Goal: Use online tool/utility: Utilize a website feature to perform a specific function

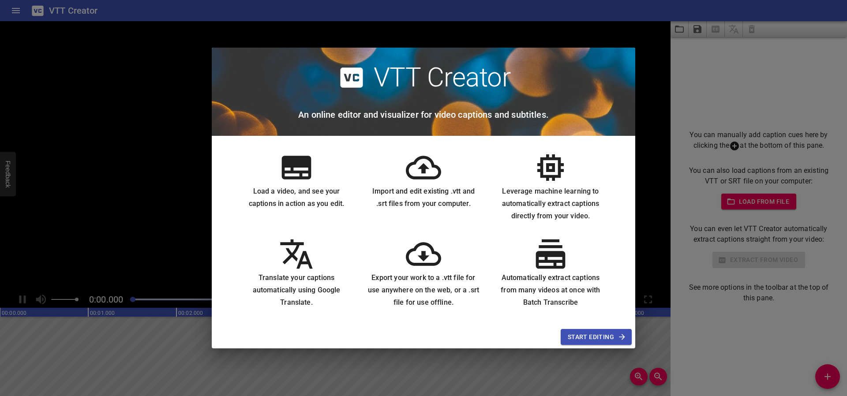
click at [606, 336] on span "Start Editing" at bounding box center [596, 337] width 57 height 11
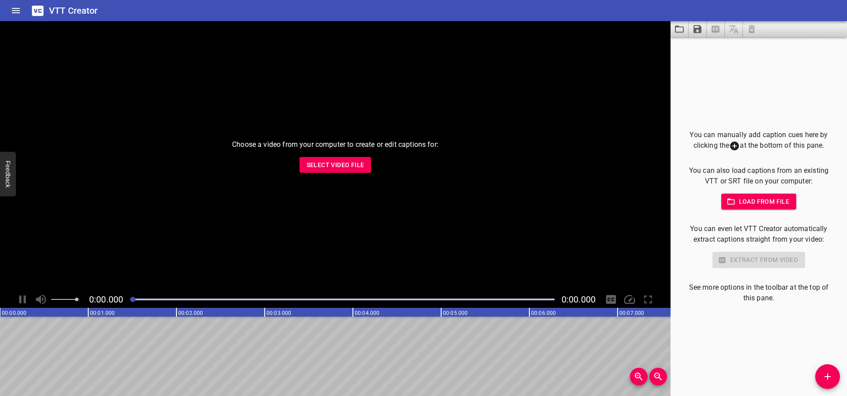
click at [318, 169] on span "Select Video File" at bounding box center [336, 165] width 58 height 11
click at [755, 199] on span "Load from file" at bounding box center [759, 201] width 61 height 11
click at [731, 144] on icon at bounding box center [734, 146] width 11 height 11
click at [829, 369] on button "Add Cue" at bounding box center [827, 376] width 25 height 25
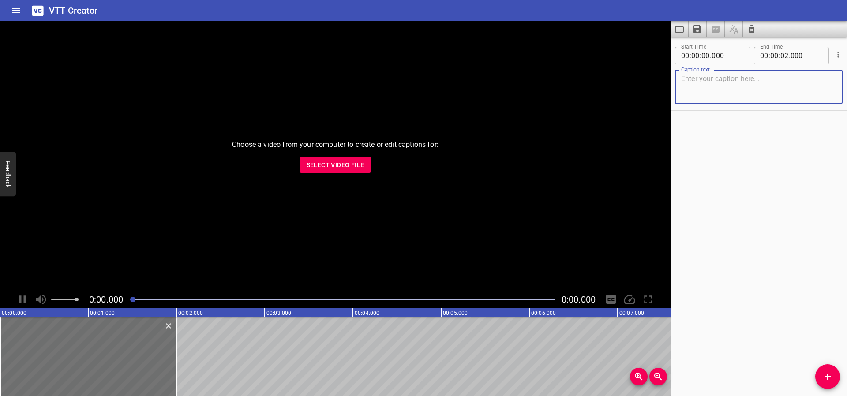
click at [703, 94] on textarea at bounding box center [758, 87] width 155 height 25
click at [727, 145] on div "Start Time 00 : 00 : 00 . 000 Start Time End Time 00 : 00 : 02 . 000 End Time C…" at bounding box center [759, 216] width 177 height 359
click at [824, 374] on icon "Add Cue" at bounding box center [827, 377] width 11 height 11
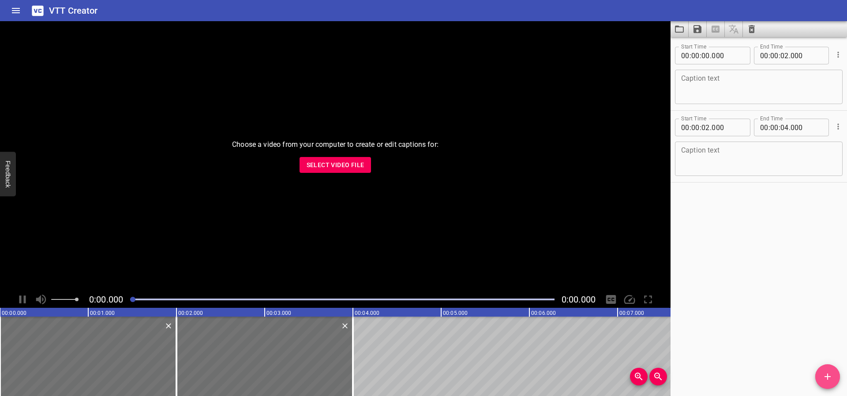
click at [824, 374] on icon "Add Cue" at bounding box center [827, 377] width 11 height 11
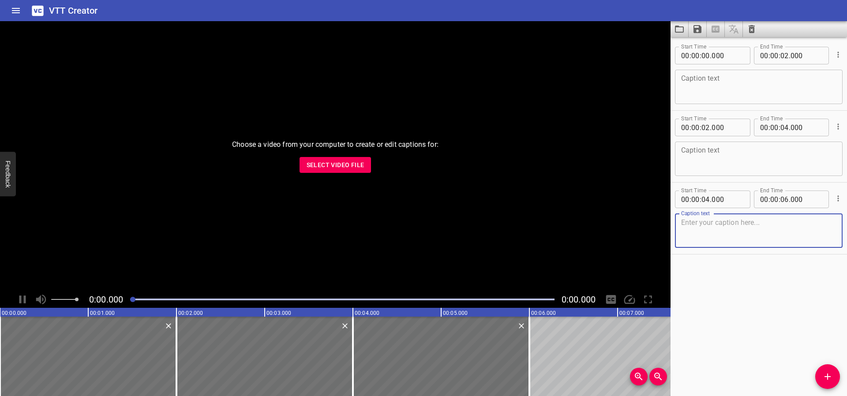
click at [824, 374] on icon "Add Cue" at bounding box center [827, 377] width 11 height 11
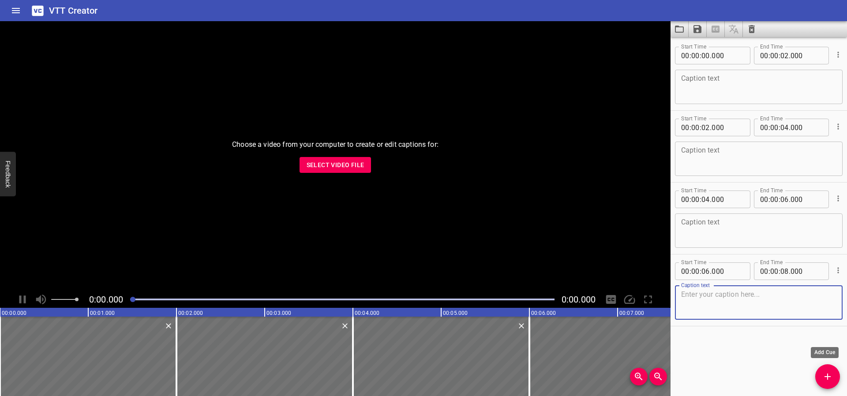
click at [820, 376] on span "Add Cue" at bounding box center [827, 377] width 25 height 11
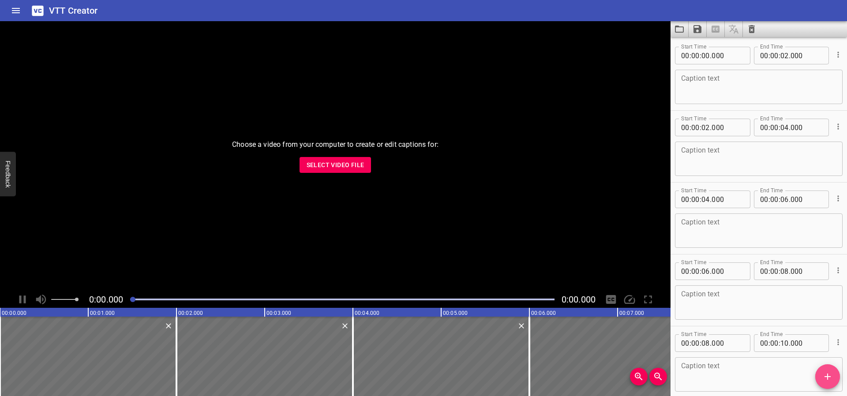
click at [820, 376] on span "Add Cue" at bounding box center [827, 377] width 25 height 11
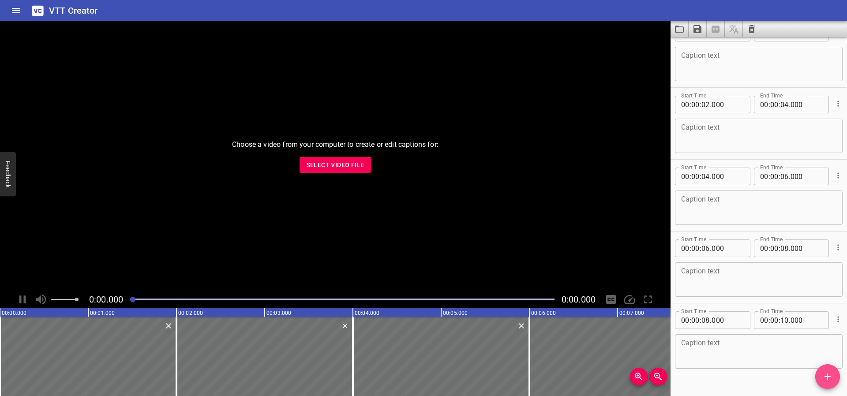
click at [820, 376] on span "Add Cue" at bounding box center [827, 377] width 25 height 11
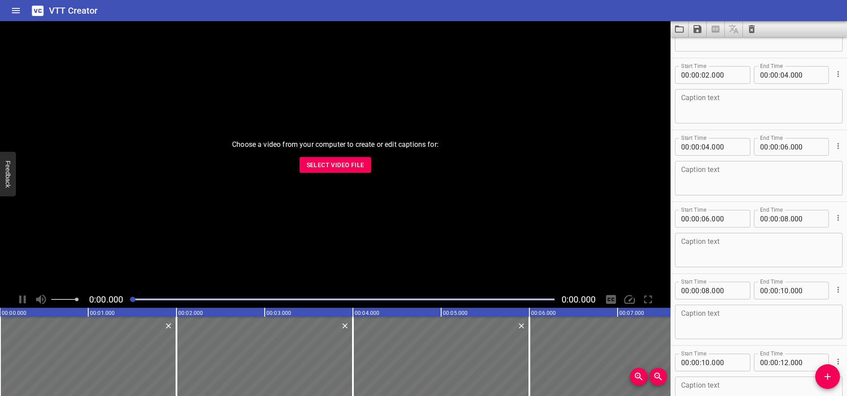
click at [820, 376] on span "Add Cue" at bounding box center [827, 377] width 25 height 11
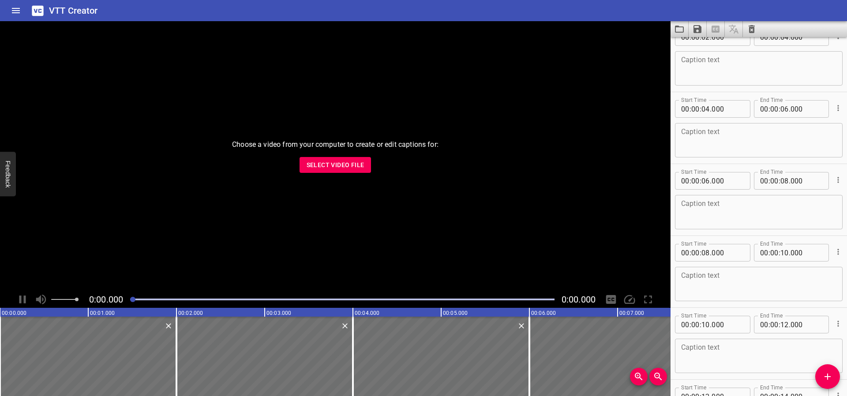
click at [820, 376] on span "Add Cue" at bounding box center [827, 377] width 25 height 11
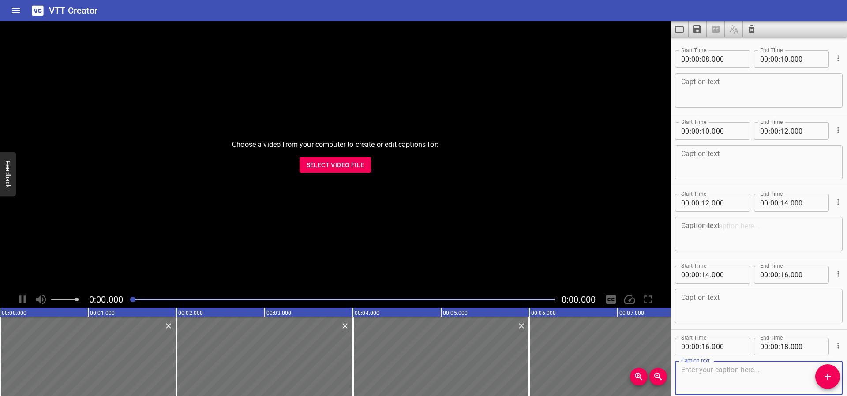
scroll to position [330, 0]
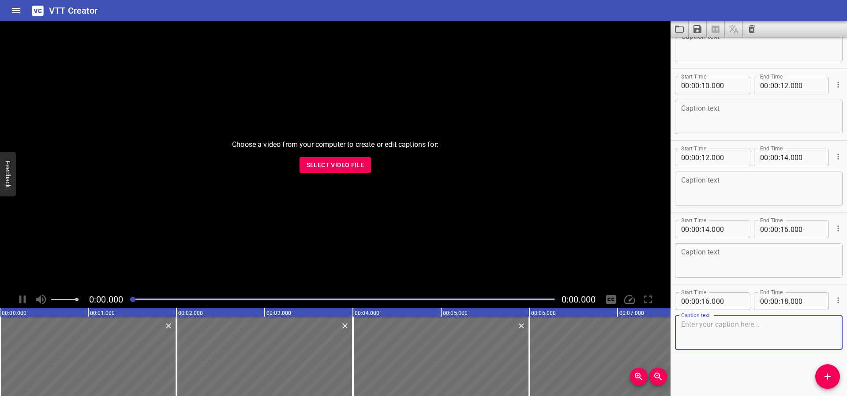
click at [719, 248] on textarea at bounding box center [758, 260] width 155 height 25
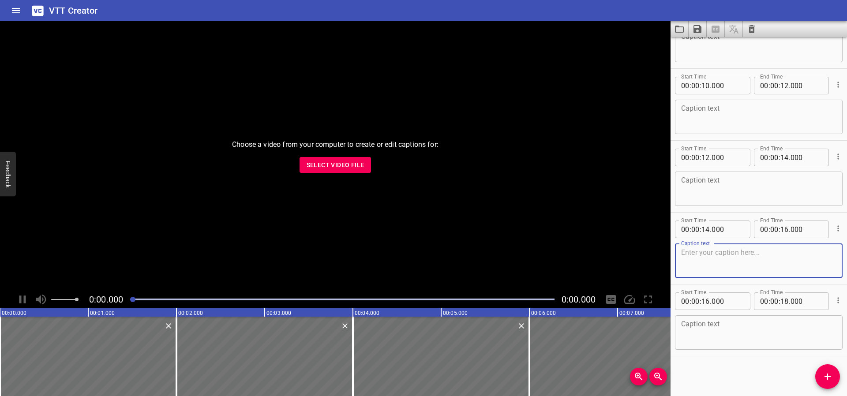
click at [712, 188] on textarea at bounding box center [758, 189] width 155 height 25
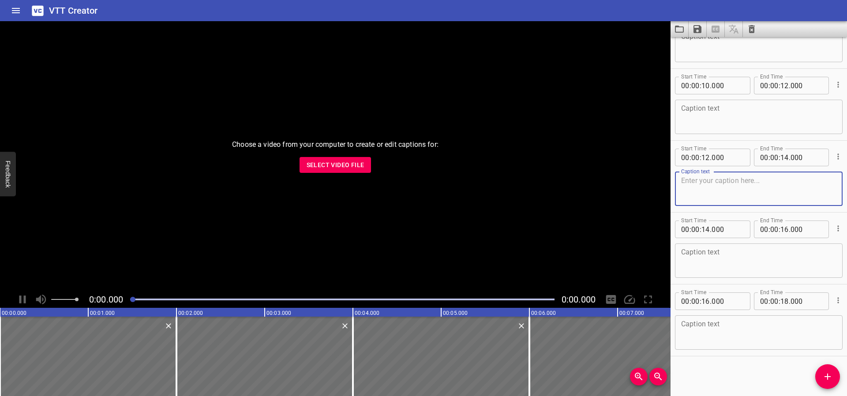
click at [734, 327] on textarea at bounding box center [758, 332] width 155 height 25
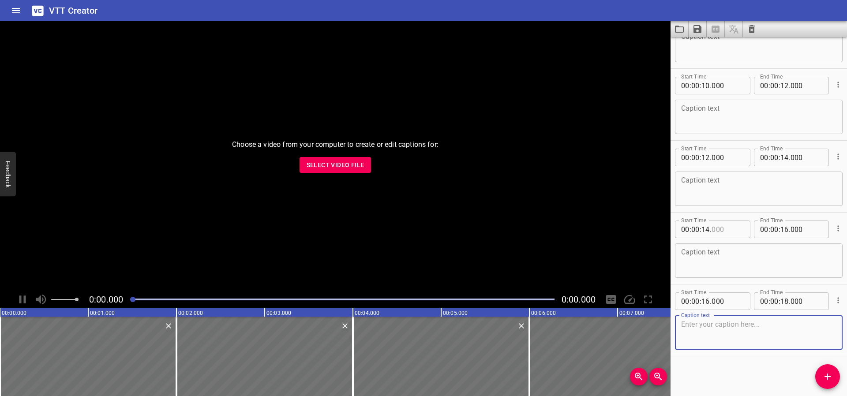
click at [737, 232] on input "number" at bounding box center [728, 230] width 32 height 18
type input "000"
click at [722, 177] on textarea at bounding box center [758, 189] width 155 height 25
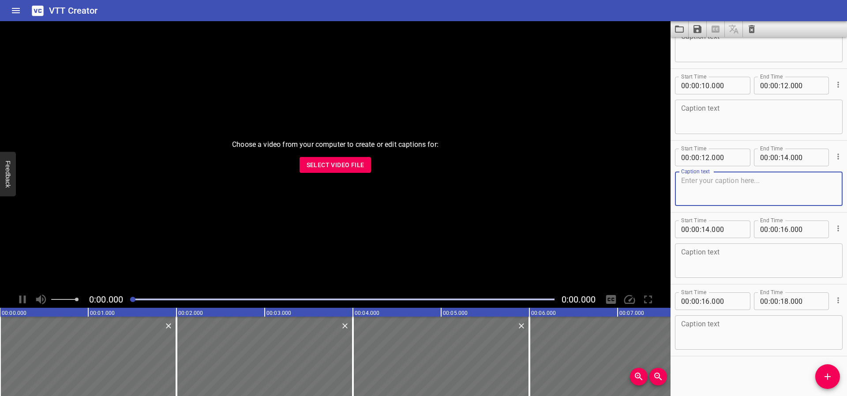
click at [743, 263] on textarea at bounding box center [758, 260] width 155 height 25
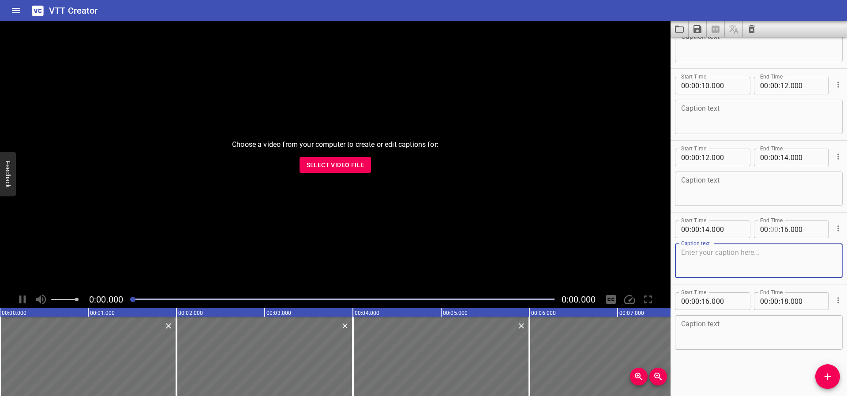
click at [770, 226] on input "number" at bounding box center [774, 230] width 8 height 18
type input "00"
click at [791, 226] on input "number" at bounding box center [807, 230] width 32 height 18
click at [811, 229] on input "number" at bounding box center [807, 230] width 32 height 18
type input "000"
